Goal: Information Seeking & Learning: Learn about a topic

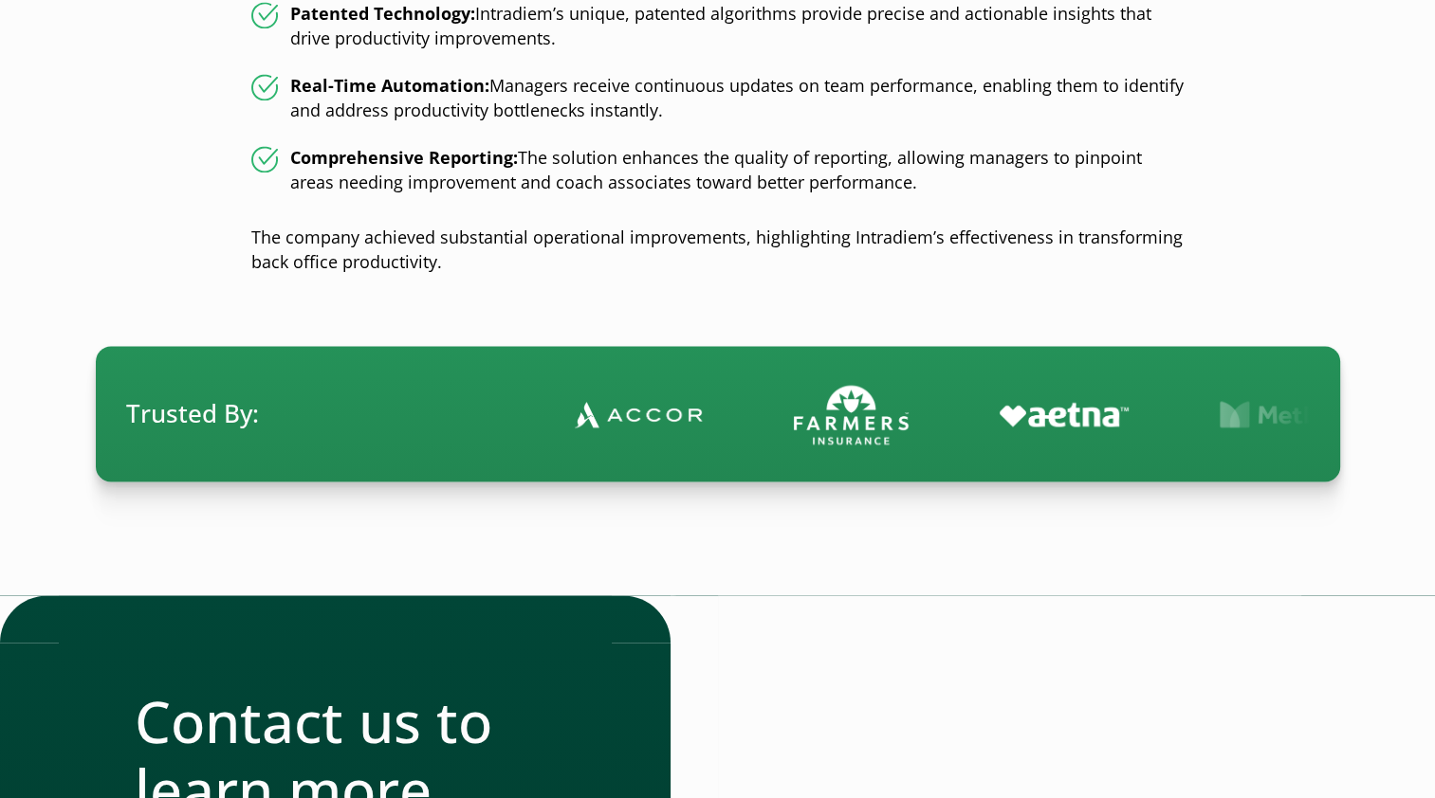
scroll to position [3034, 0]
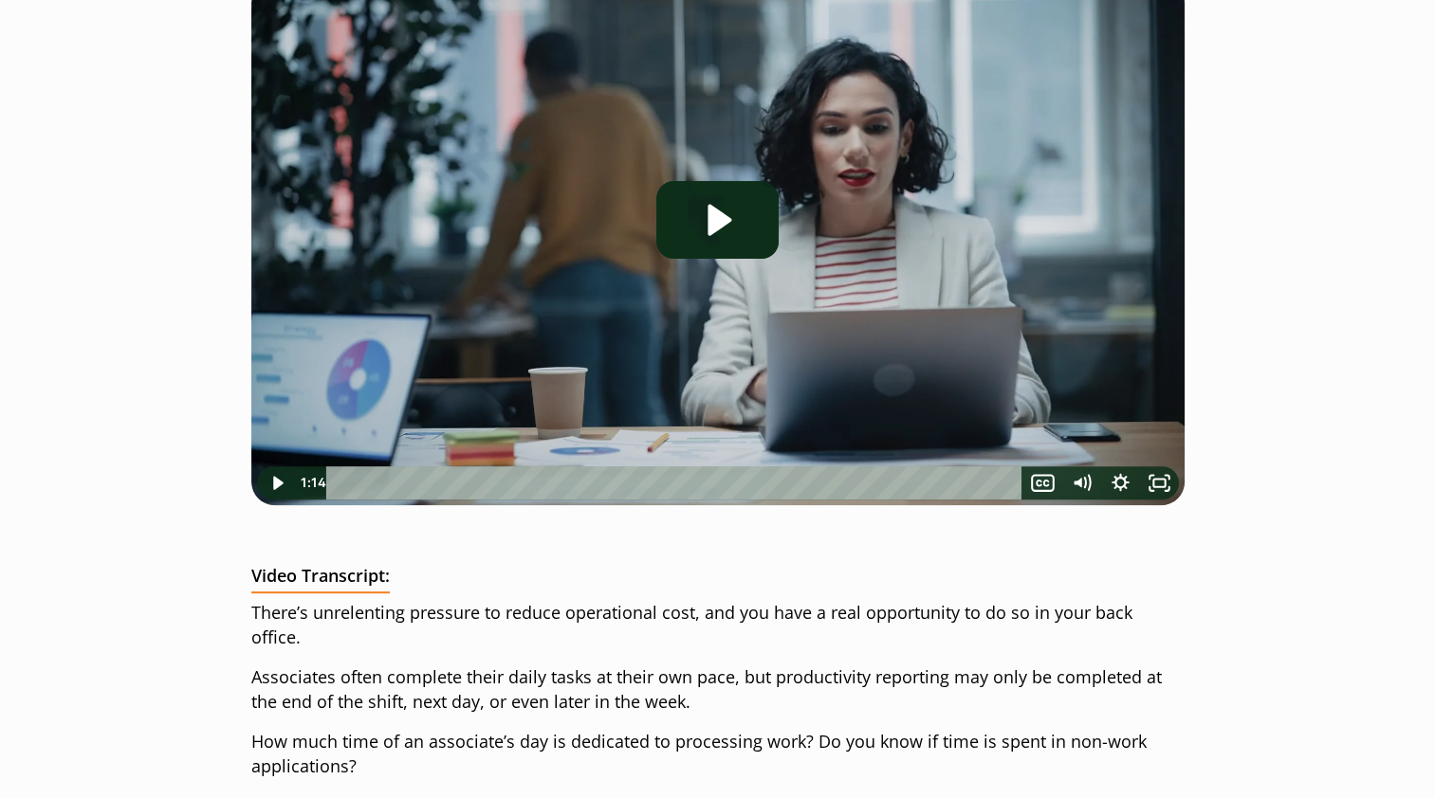
scroll to position [569, 0]
